Goal: Task Accomplishment & Management: Use online tool/utility

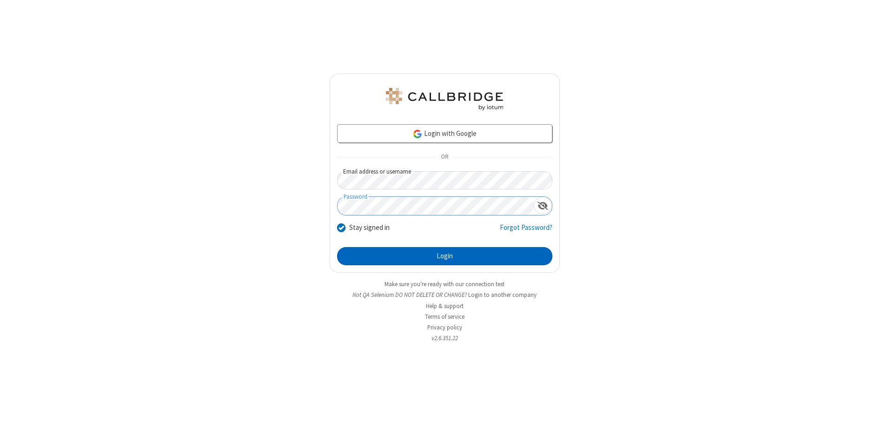
click at [444, 256] on button "Login" at bounding box center [444, 256] width 215 height 19
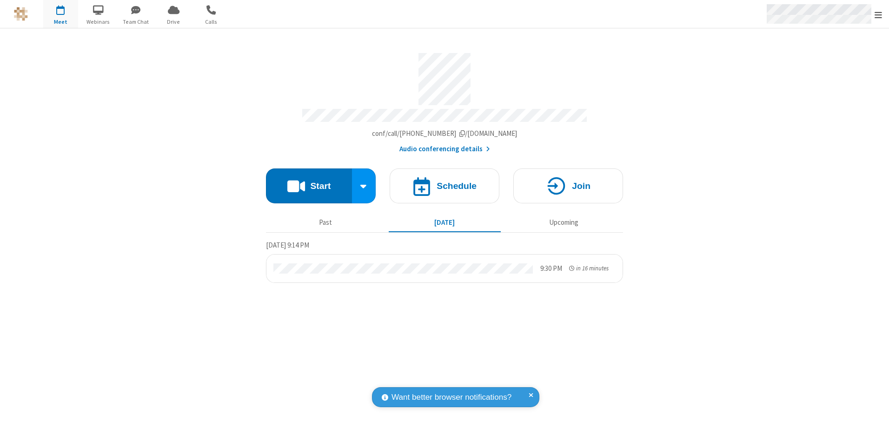
click at [878, 14] on span "Open menu" at bounding box center [877, 14] width 7 height 9
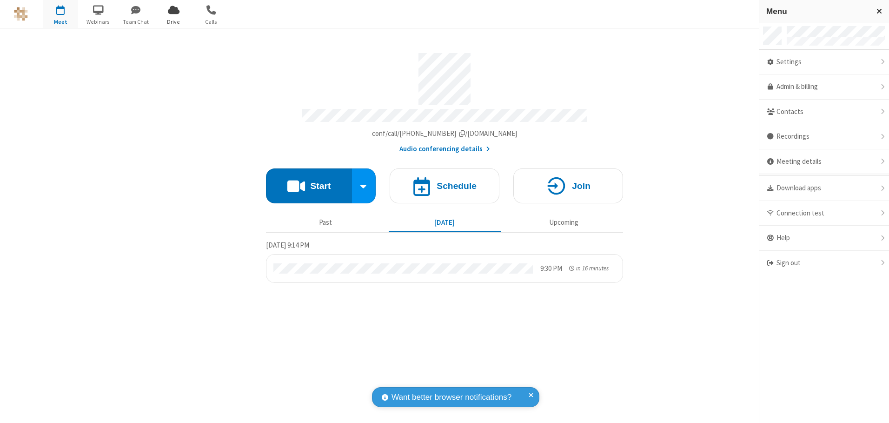
click at [173, 21] on span "Drive" at bounding box center [173, 22] width 35 height 8
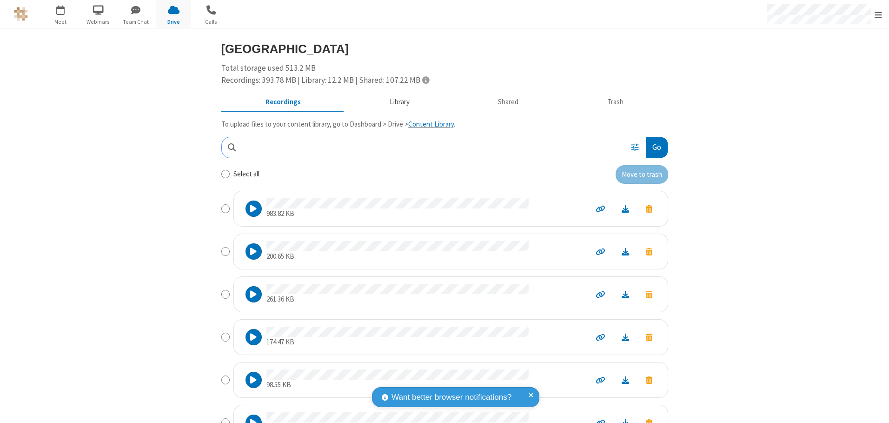
click at [395, 102] on button "Library" at bounding box center [399, 102] width 109 height 18
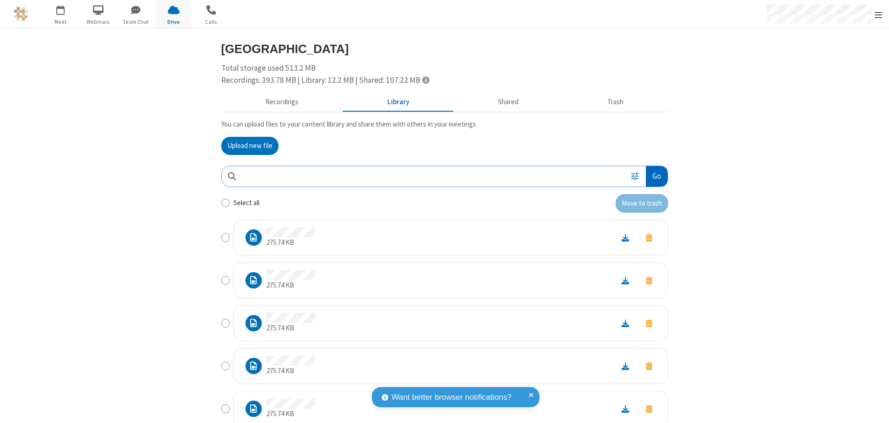
click at [653, 176] on button "Go" at bounding box center [656, 176] width 21 height 21
click at [246, 145] on button "Upload new file" at bounding box center [249, 146] width 57 height 19
